Goal: Navigation & Orientation: Find specific page/section

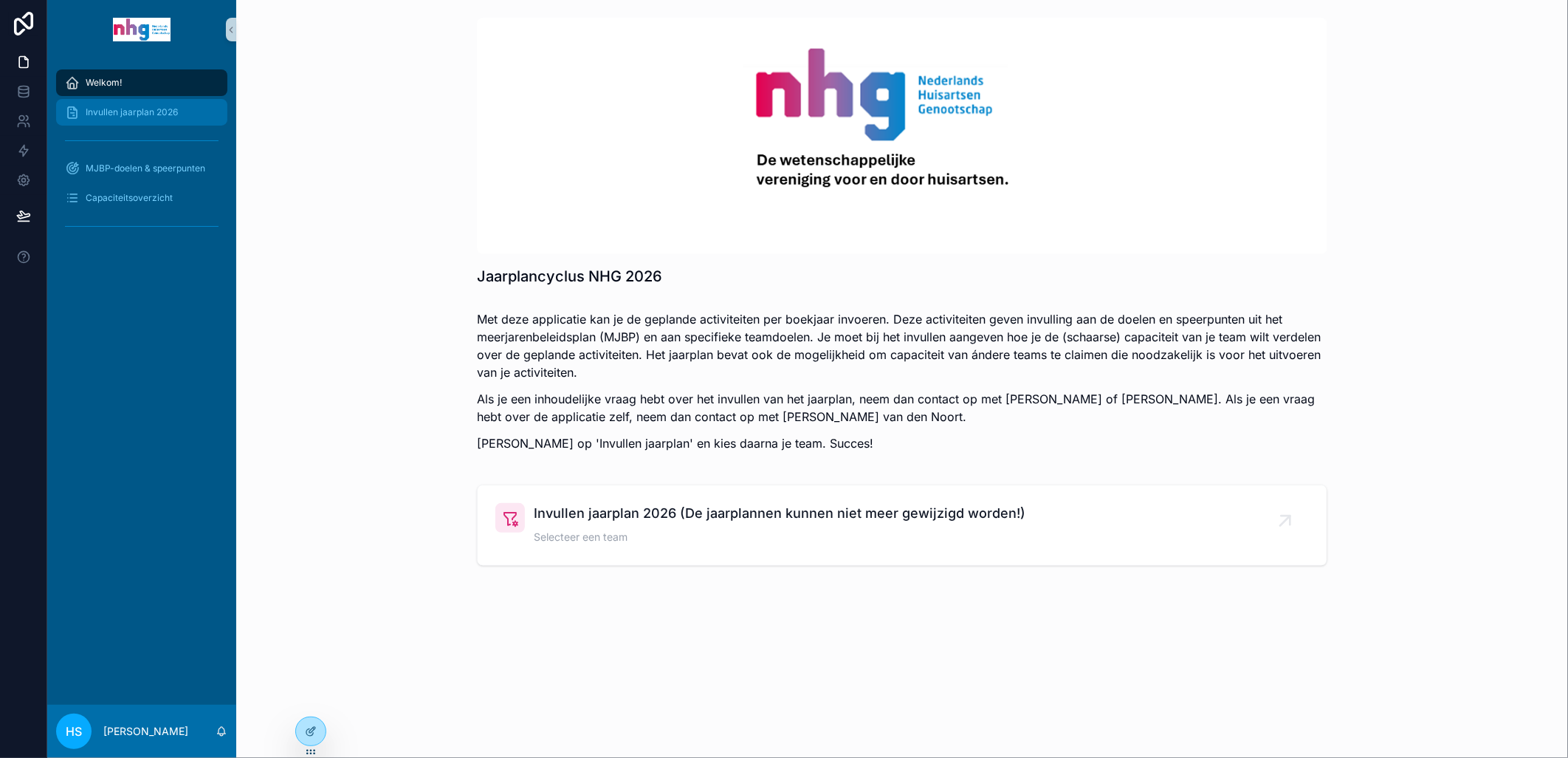
click at [135, 114] on span "Invullen jaarplan 2026" at bounding box center [131, 111] width 92 height 12
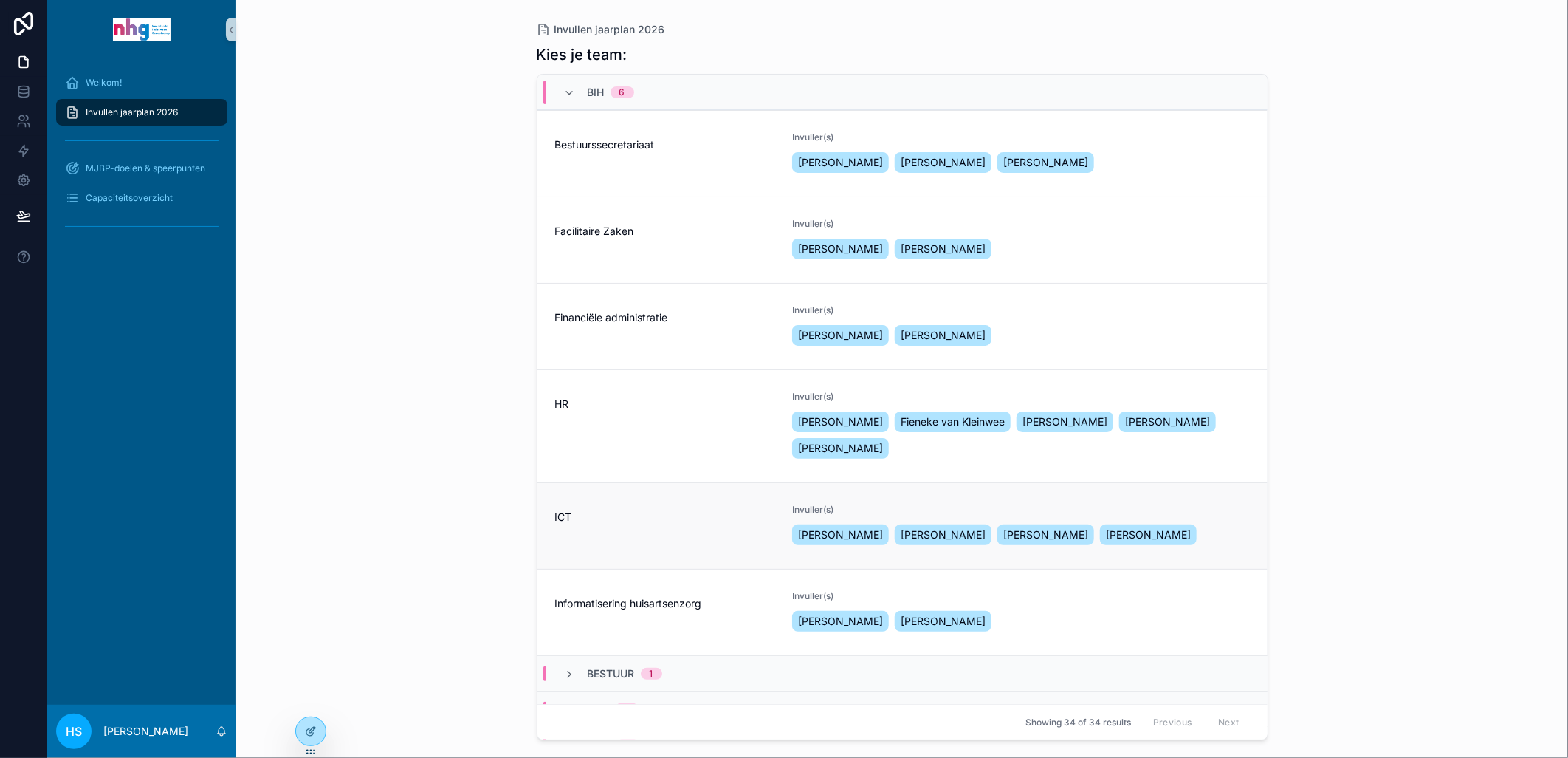
click at [556, 535] on div "ICT" at bounding box center [664, 525] width 220 height 44
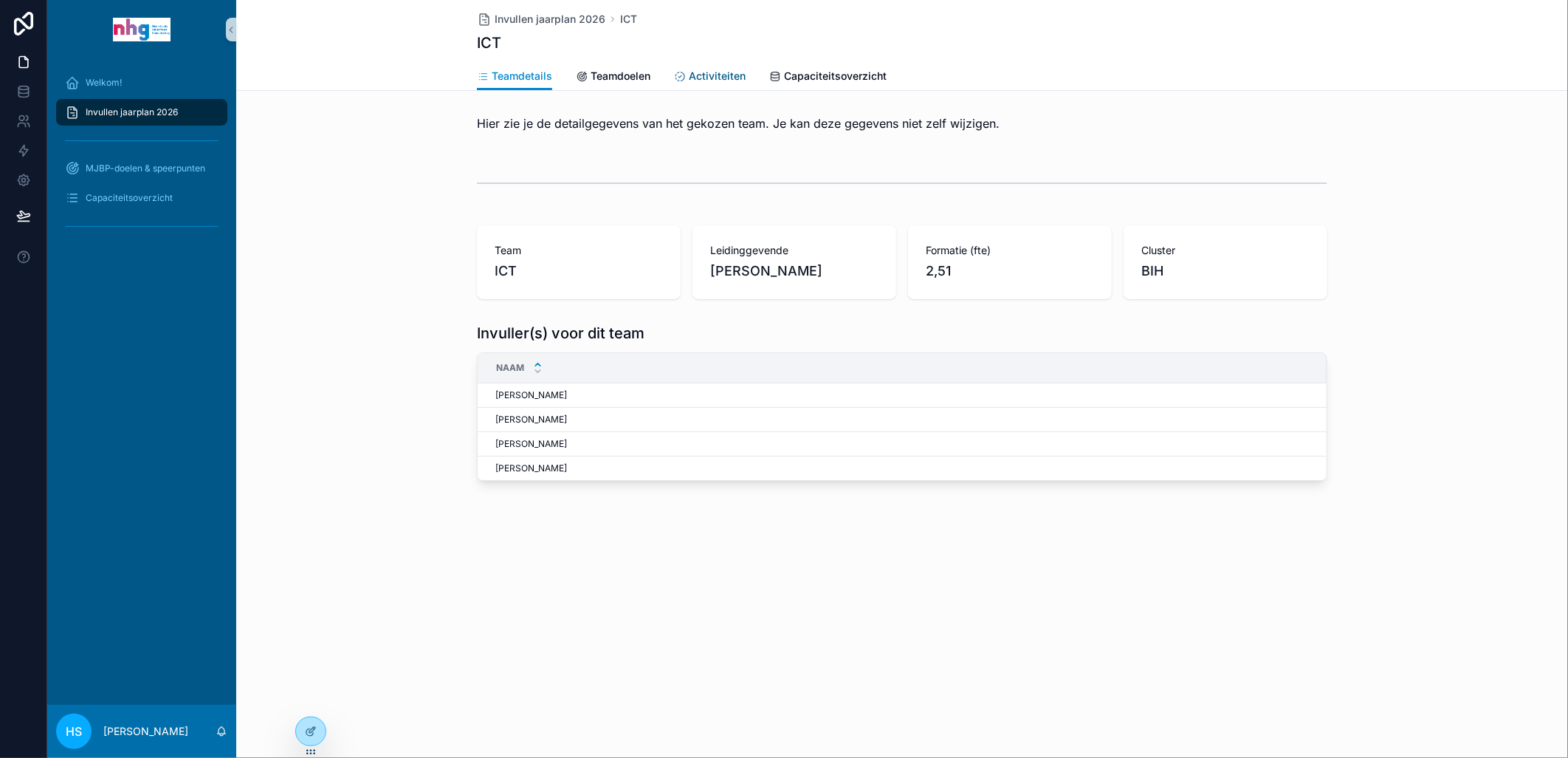
click at [702, 75] on span "Activiteiten" at bounding box center [716, 75] width 57 height 14
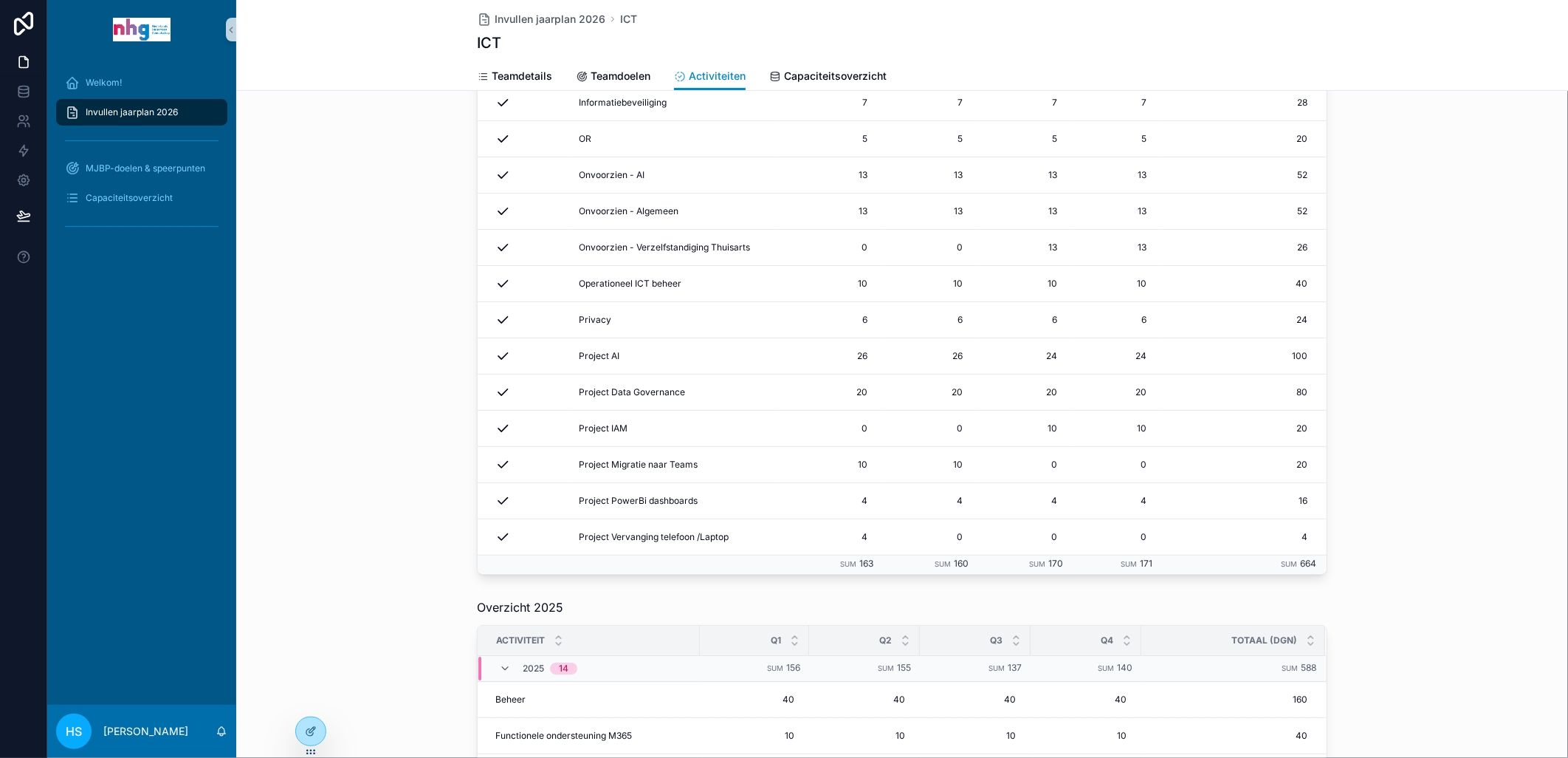
scroll to position [305, 0]
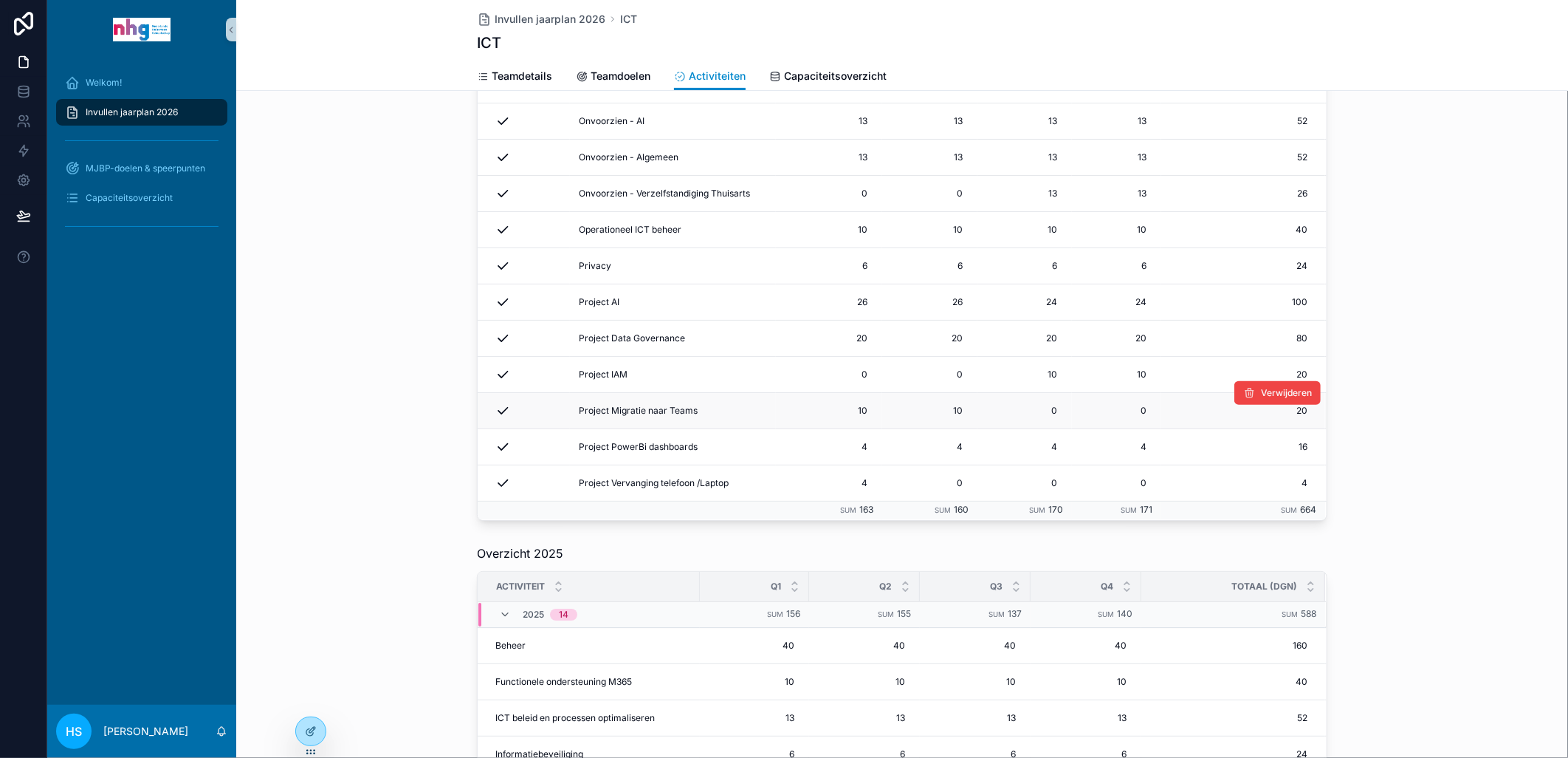
click at [638, 405] on span "Project Migratie naar Teams" at bounding box center [638, 410] width 118 height 12
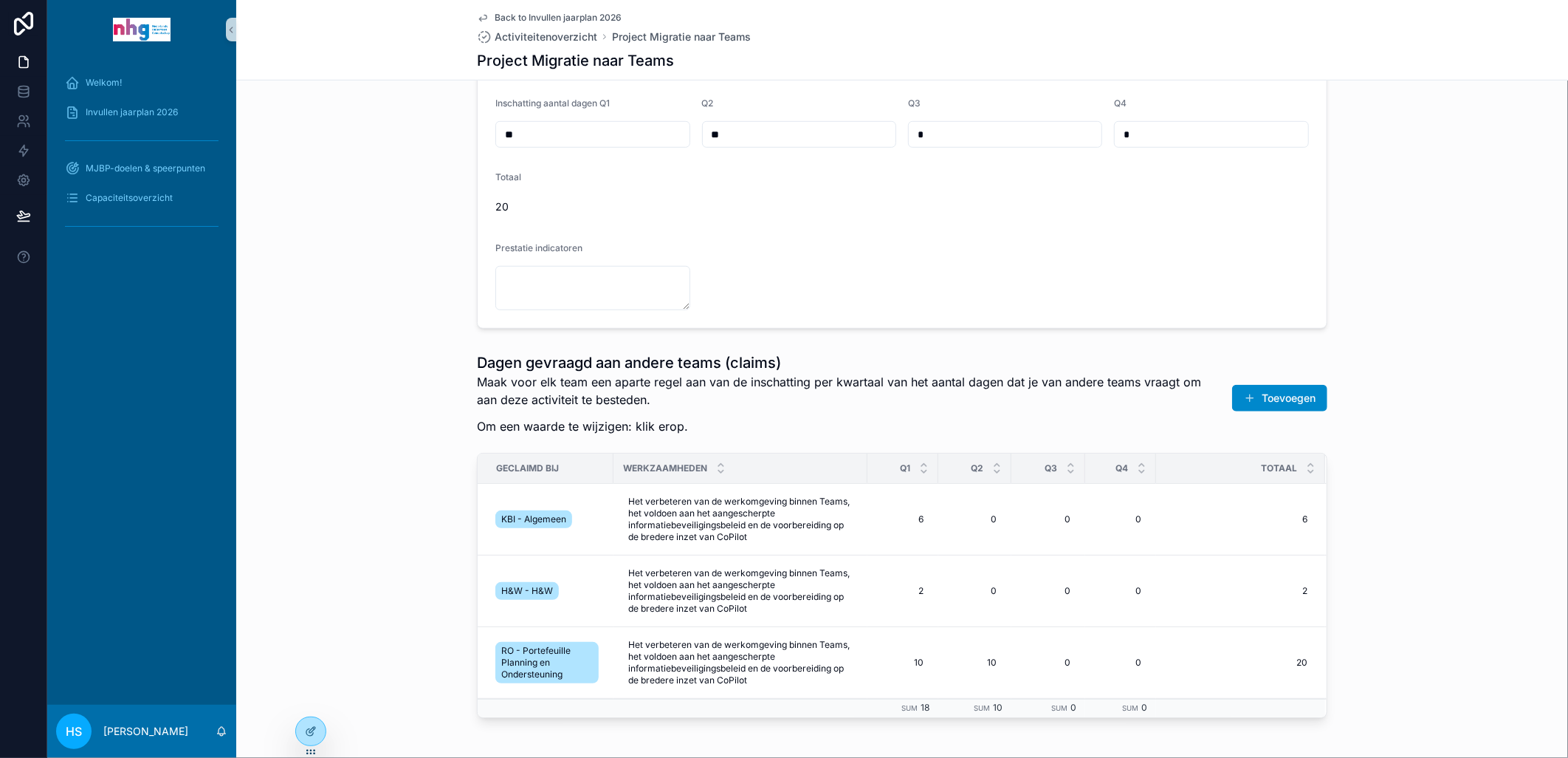
scroll to position [821, 0]
